Goal: Transaction & Acquisition: Purchase product/service

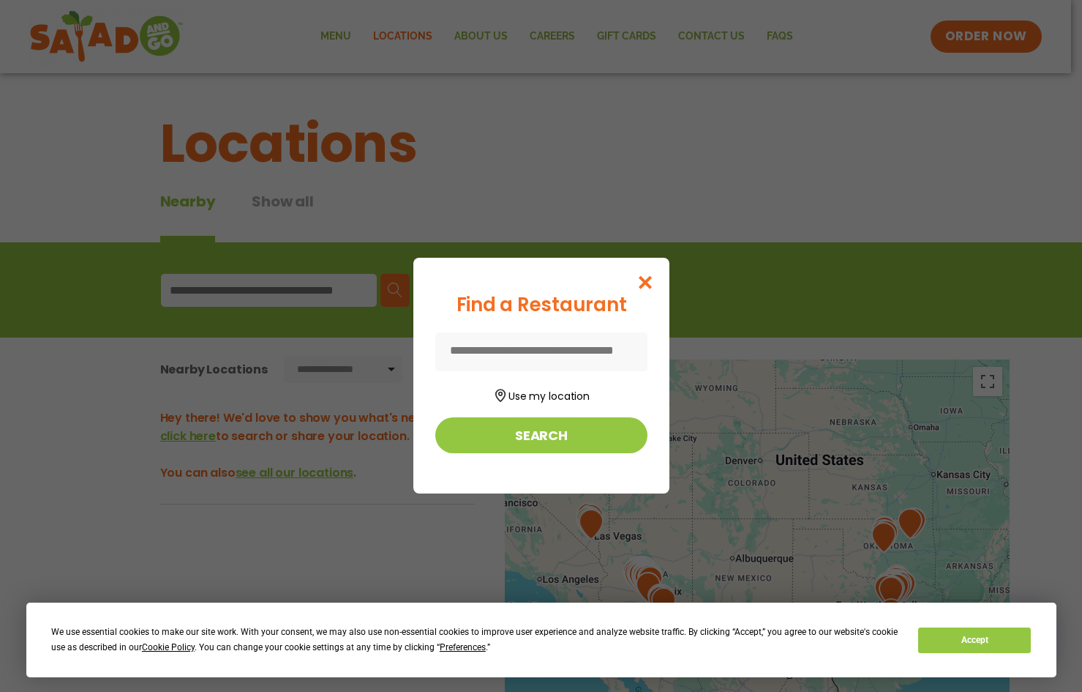
click at [522, 350] on input at bounding box center [541, 351] width 212 height 39
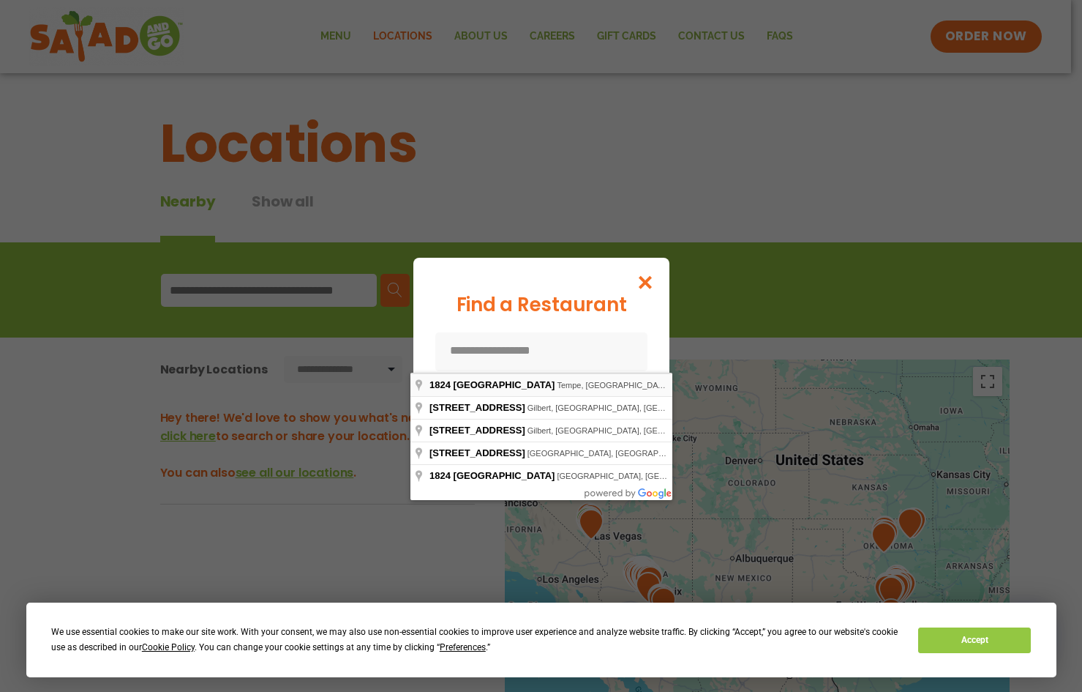
type input "**********"
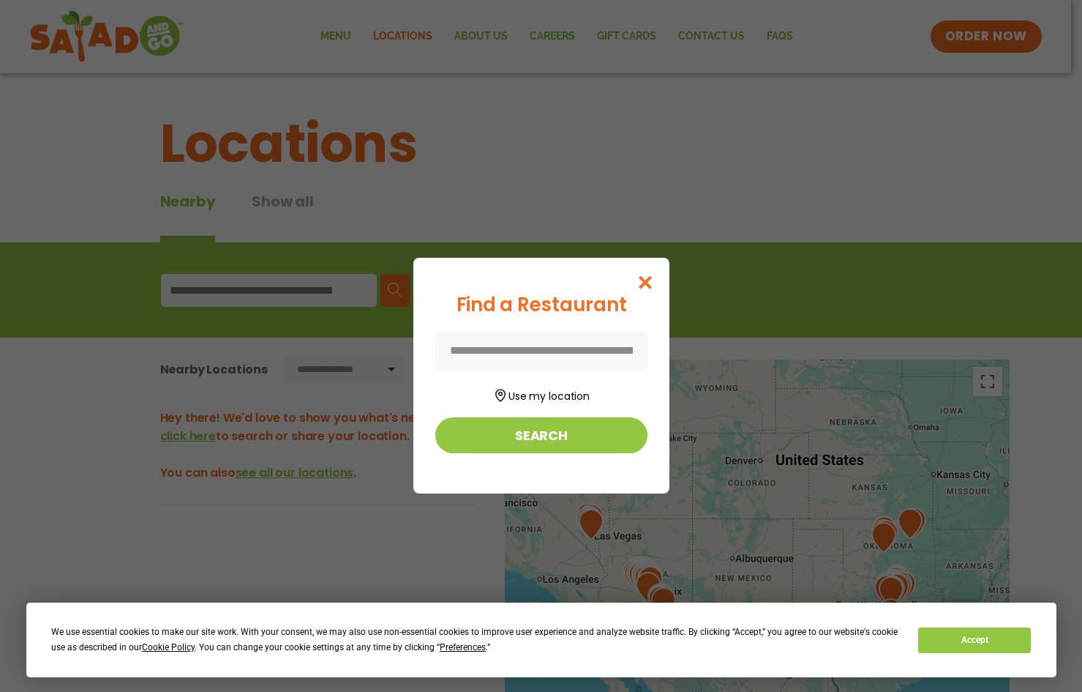
type input "**********"
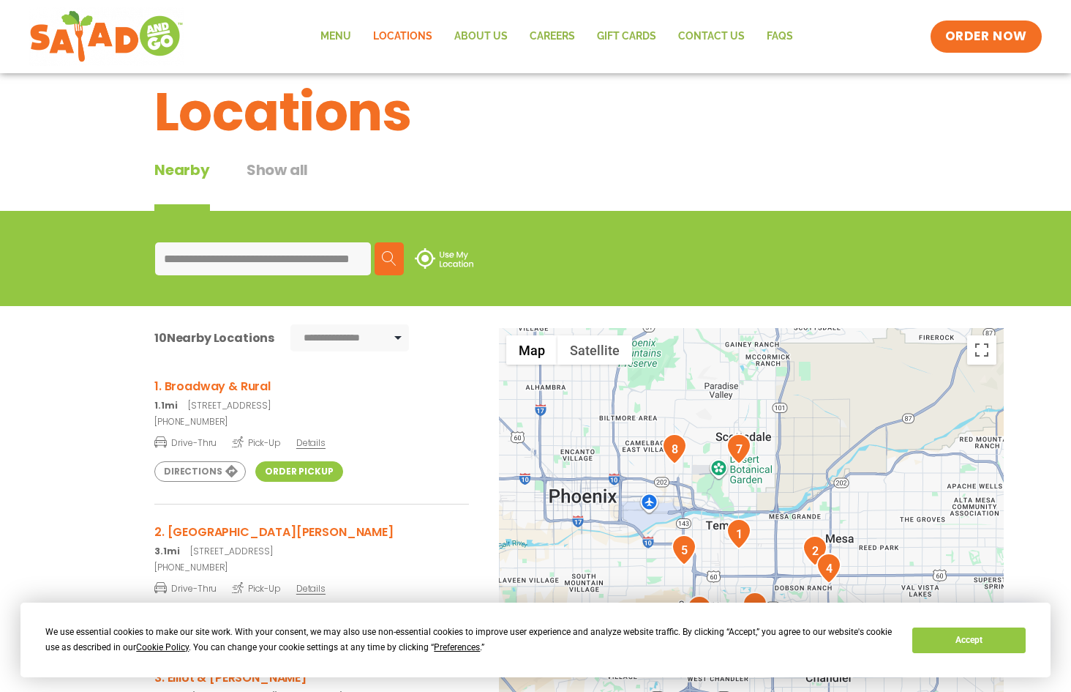
scroll to position [37, 0]
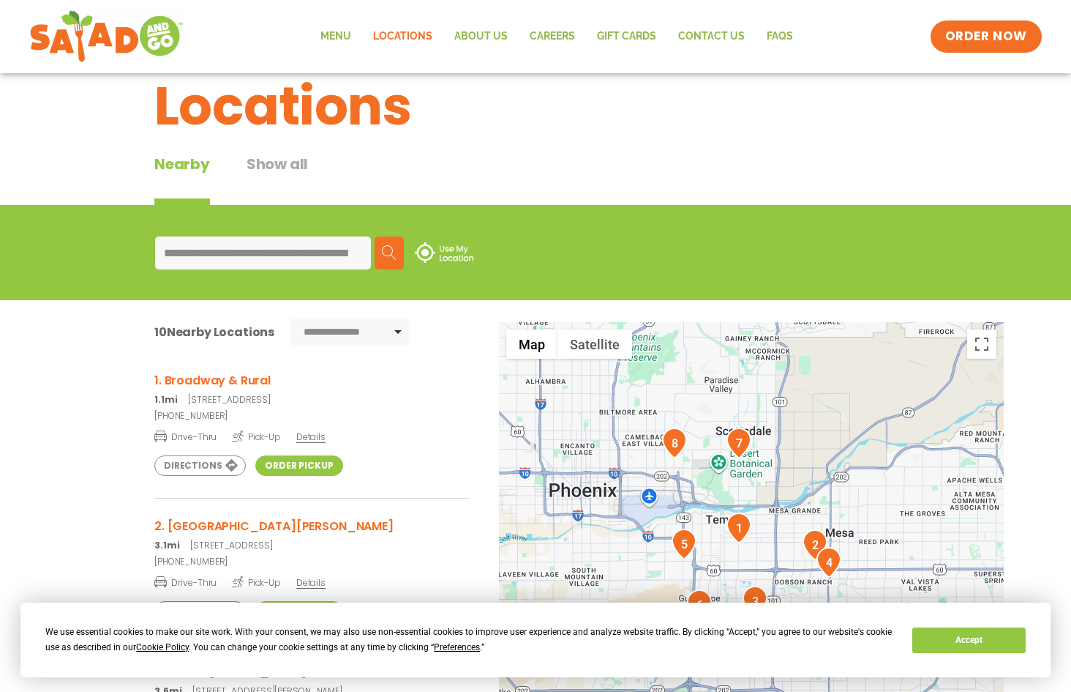
click at [397, 250] on img at bounding box center [389, 252] width 15 height 15
click at [742, 529] on img "1" at bounding box center [739, 527] width 25 height 31
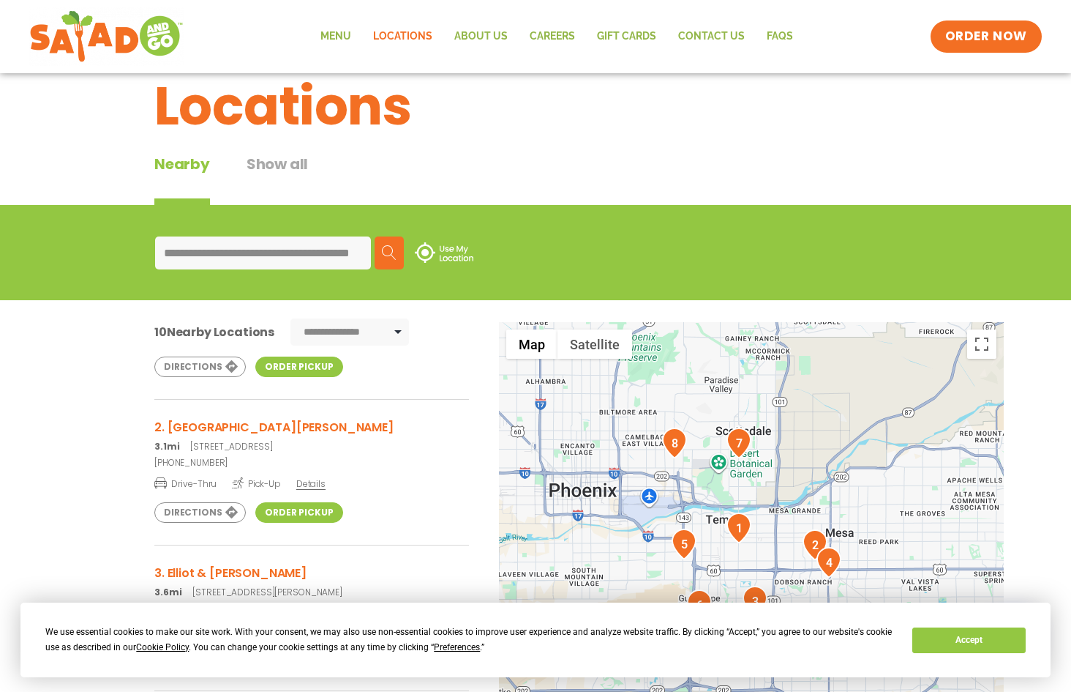
scroll to position [136, 0]
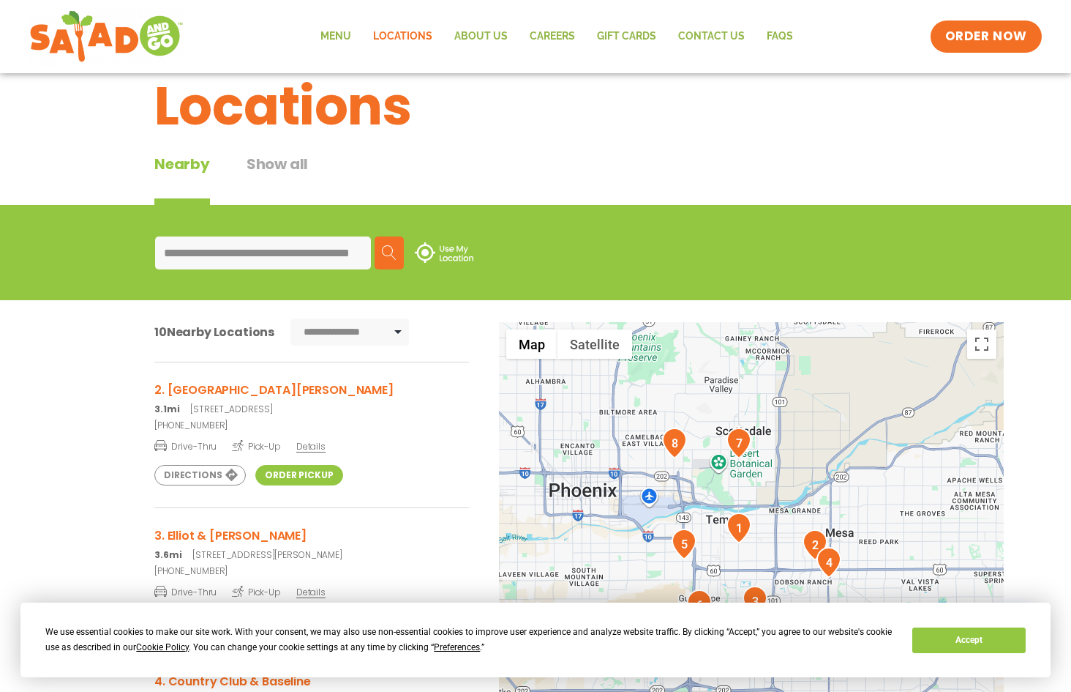
click at [975, 641] on button "Accept" at bounding box center [969, 640] width 113 height 26
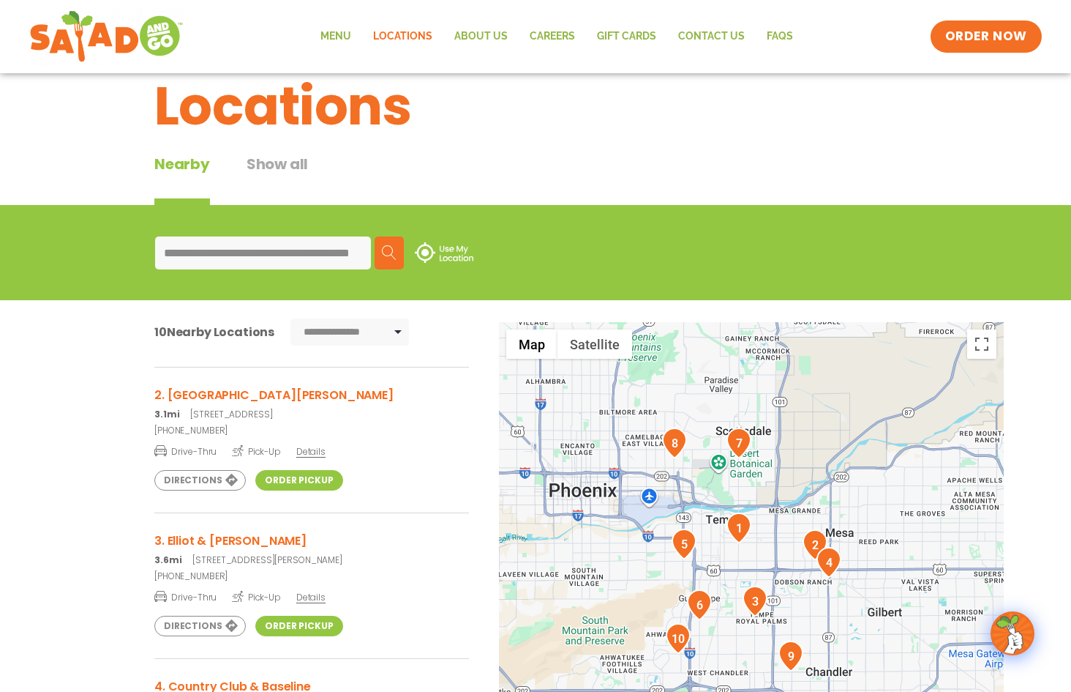
scroll to position [131, 0]
click at [345, 37] on link "Menu" at bounding box center [336, 37] width 53 height 34
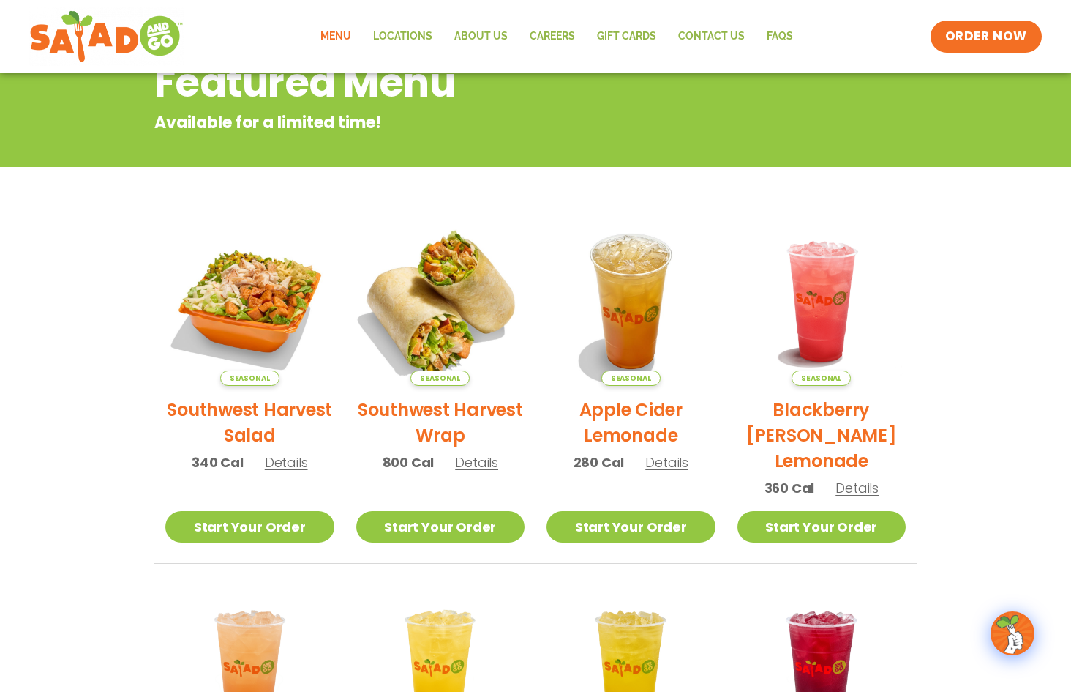
scroll to position [19, 0]
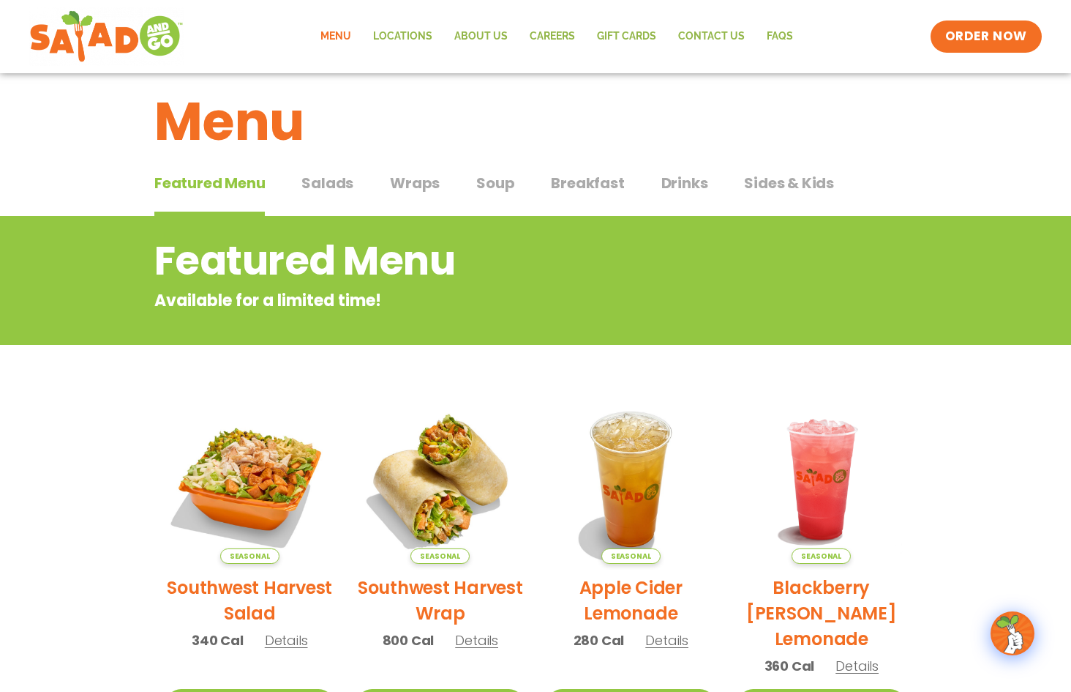
click at [321, 185] on span "Salads" at bounding box center [327, 183] width 52 height 22
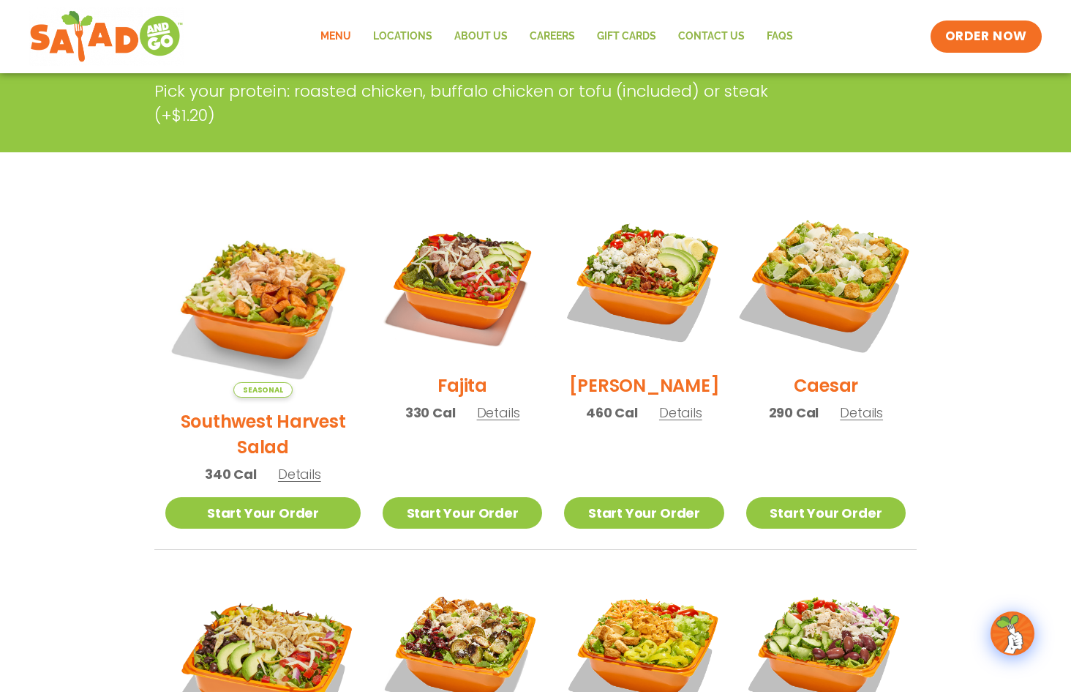
scroll to position [156, 0]
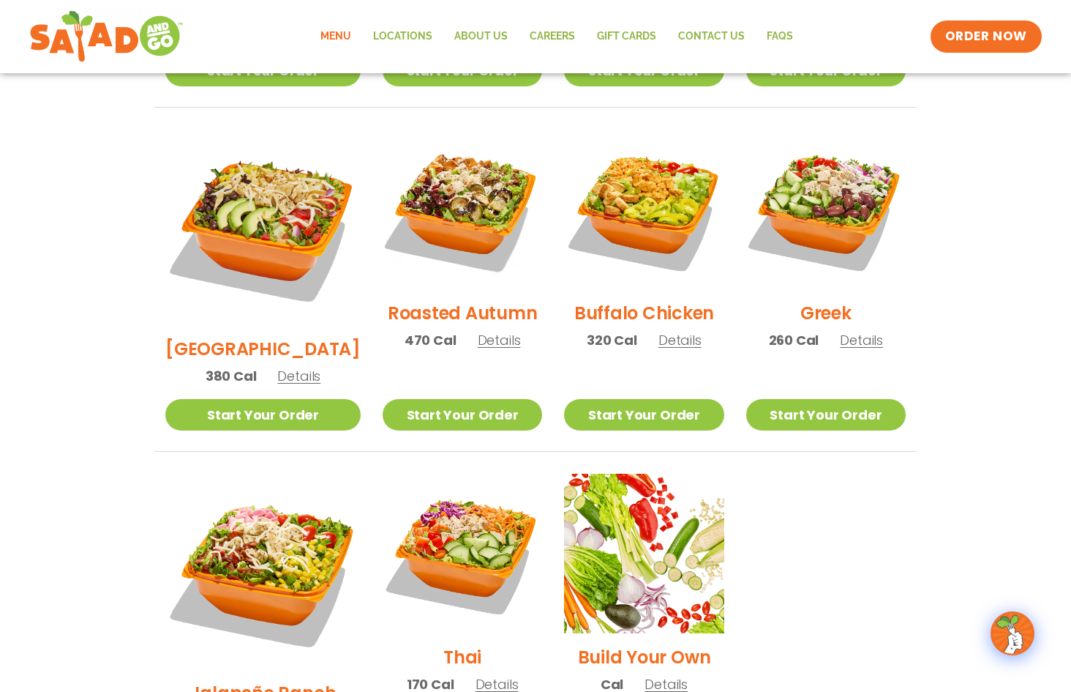
scroll to position [1072, 0]
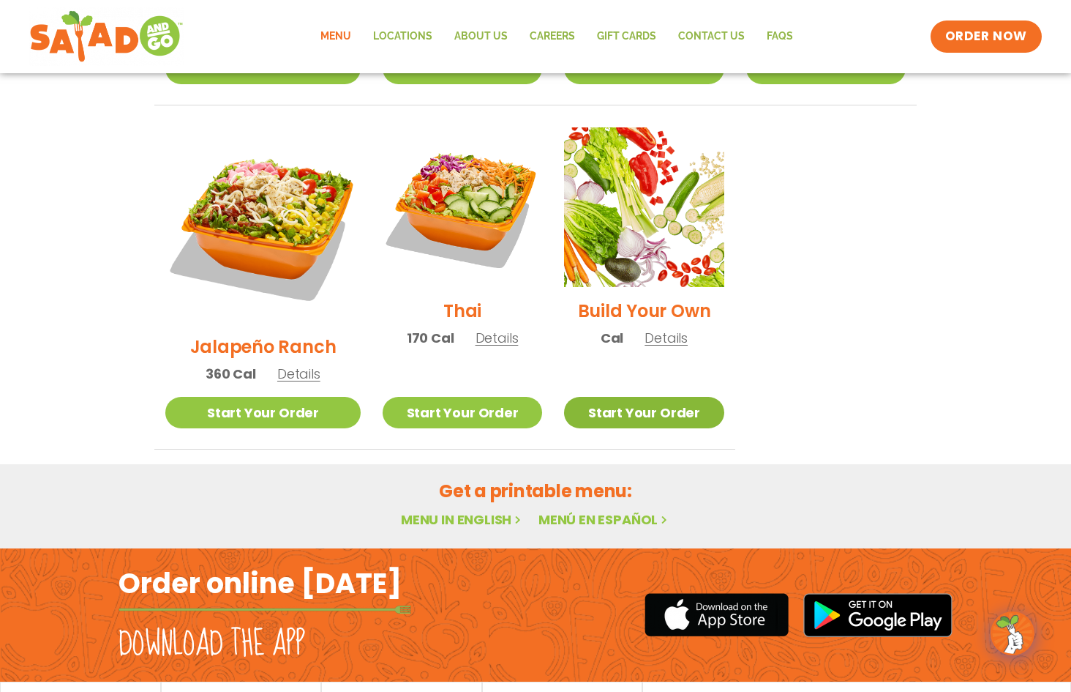
click at [632, 397] on link "Start Your Order" at bounding box center [644, 412] width 160 height 31
